Goal: Navigation & Orientation: Find specific page/section

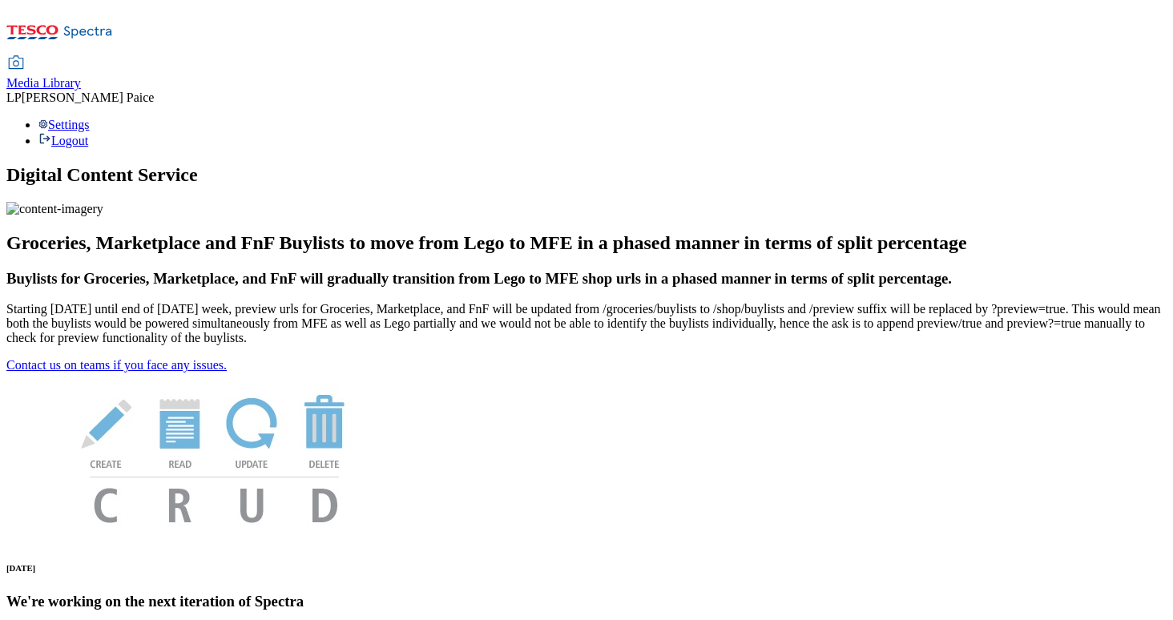
click at [81, 76] on span "Media Library" at bounding box center [43, 83] width 75 height 14
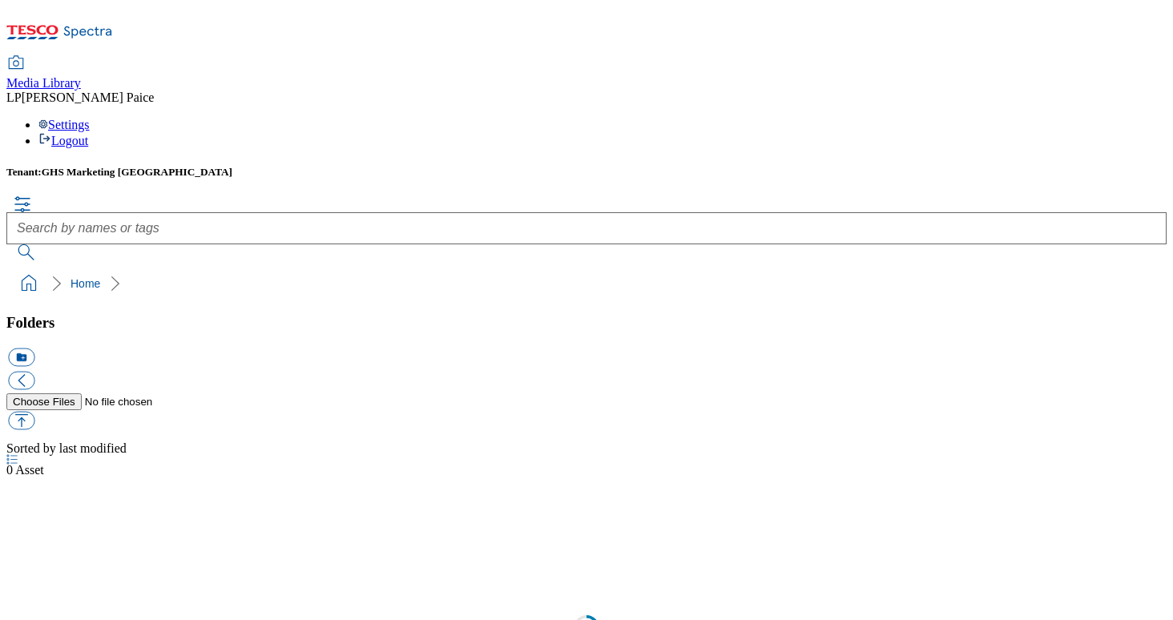
scroll to position [1, 0]
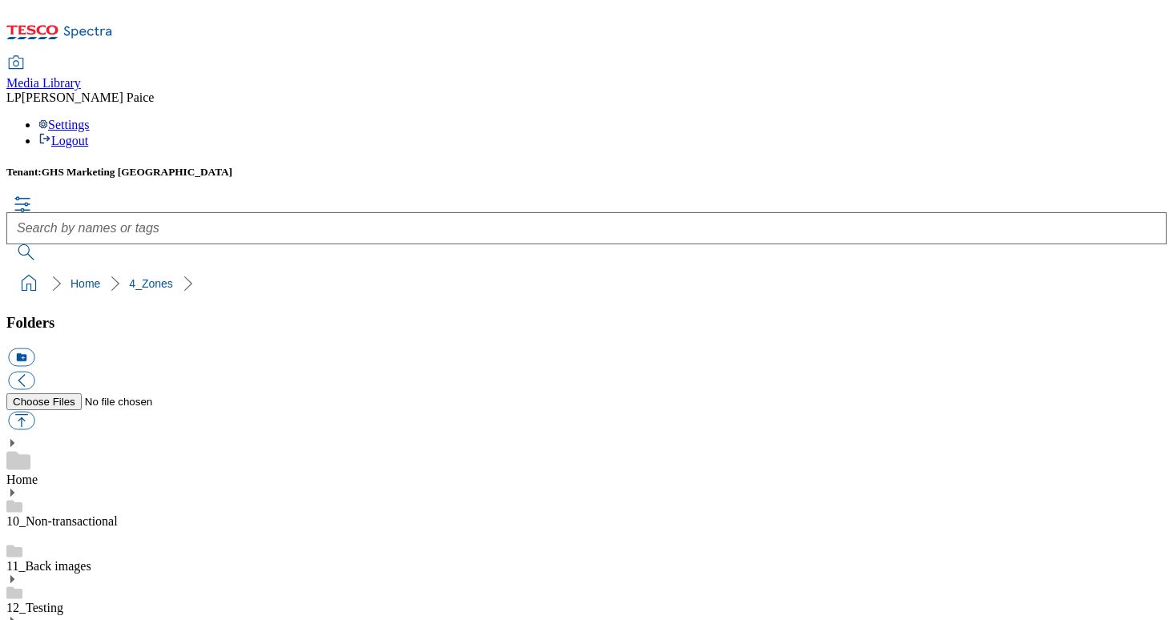
scroll to position [67, 0]
